Goal: Task Accomplishment & Management: Use online tool/utility

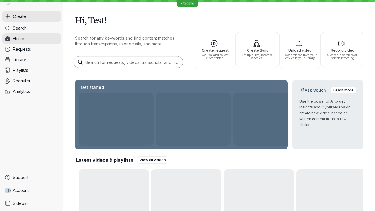
click at [32, 16] on button "Create" at bounding box center [31, 16] width 59 height 11
